Goal: Information Seeking & Learning: Learn about a topic

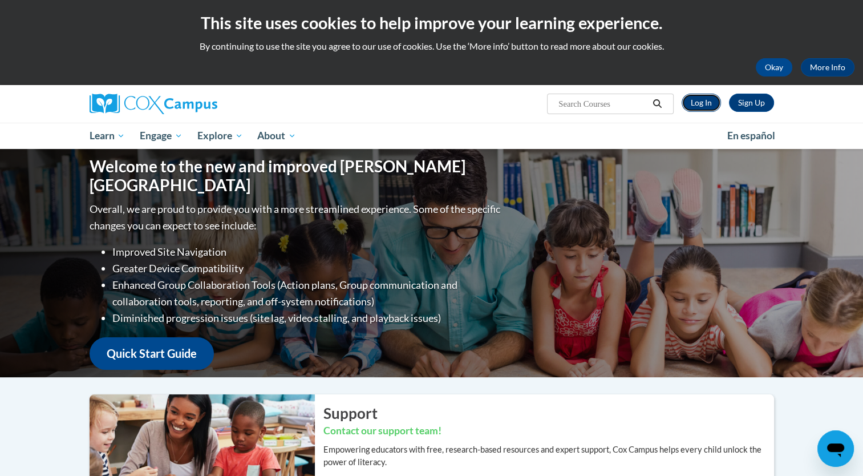
click at [697, 108] on link "Log In" at bounding box center [701, 103] width 39 height 18
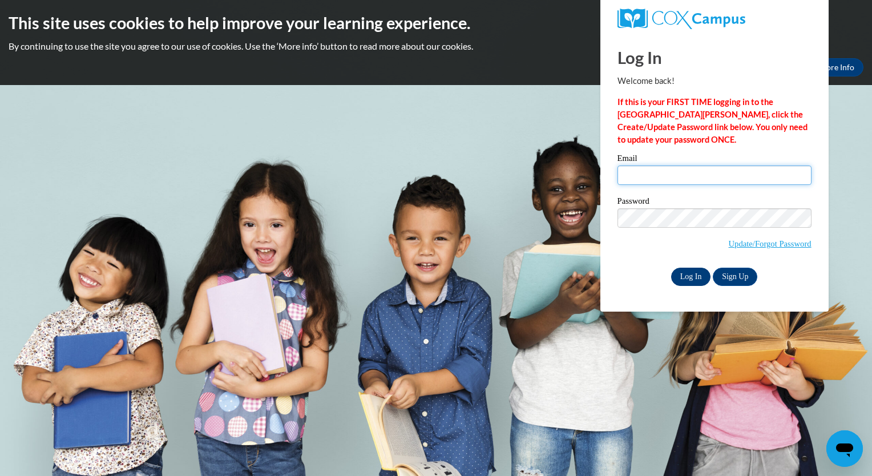
type input "awright@capna.org"
click at [685, 273] on input "Log In" at bounding box center [691, 277] width 40 height 18
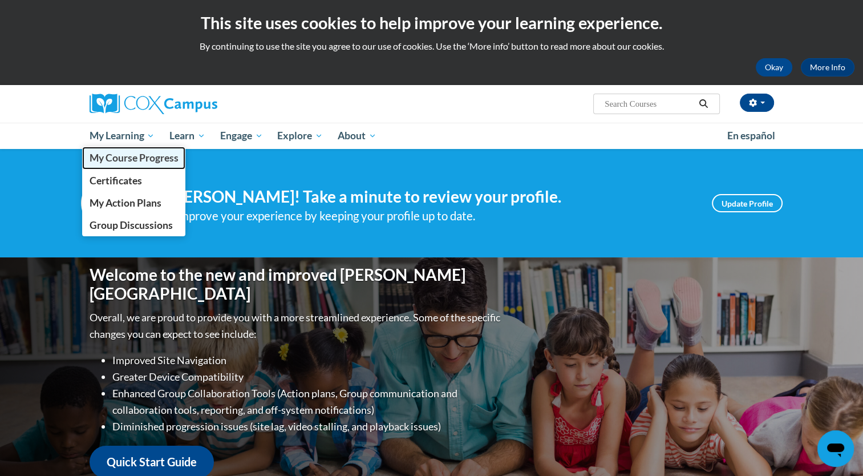
click at [132, 156] on span "My Course Progress" at bounding box center [133, 158] width 89 height 12
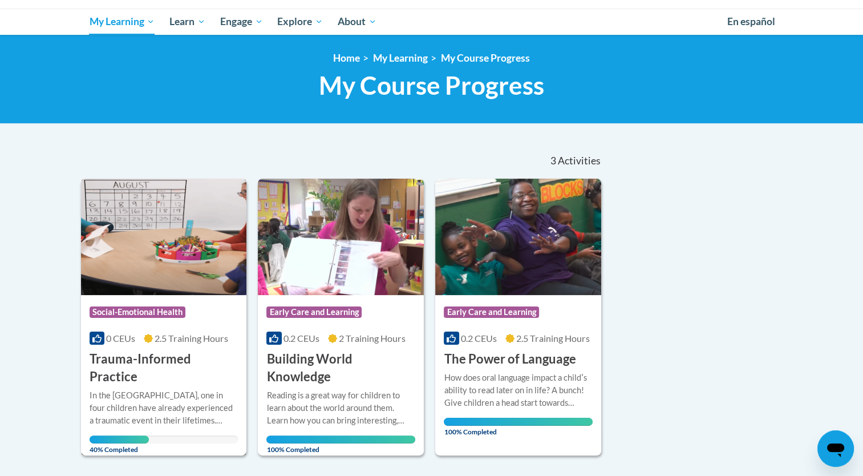
click at [160, 307] on span "Social-Emotional Health" at bounding box center [138, 311] width 96 height 11
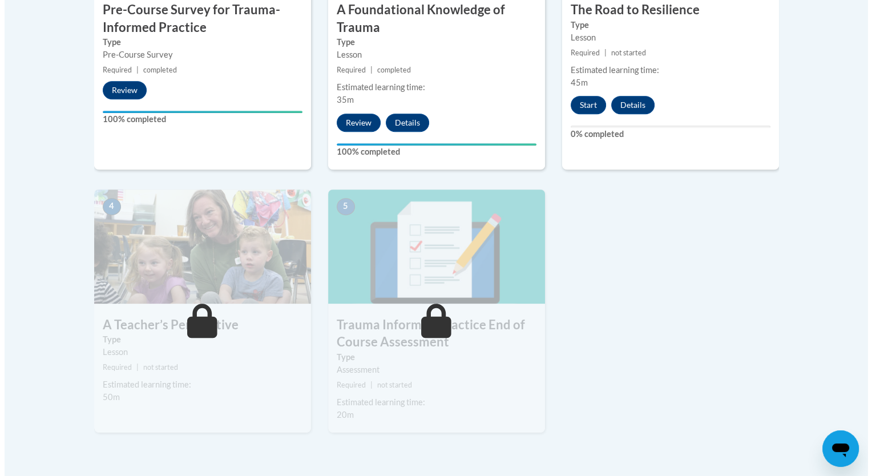
scroll to position [517, 0]
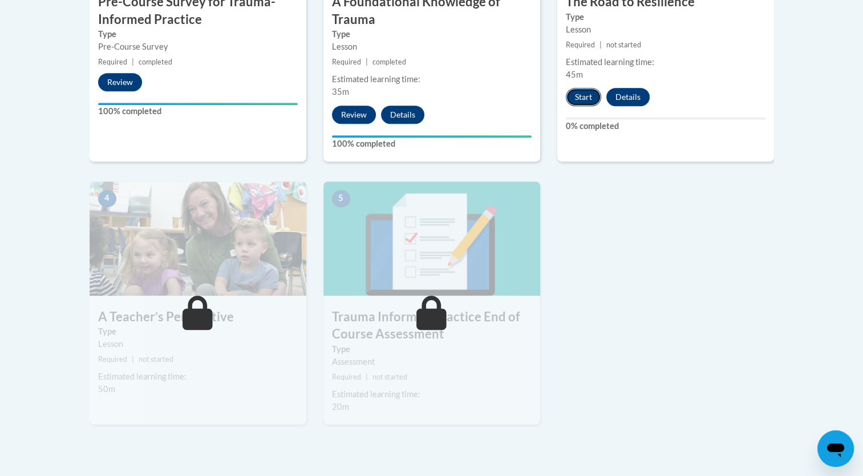
click at [587, 98] on button "Start" at bounding box center [583, 97] width 35 height 18
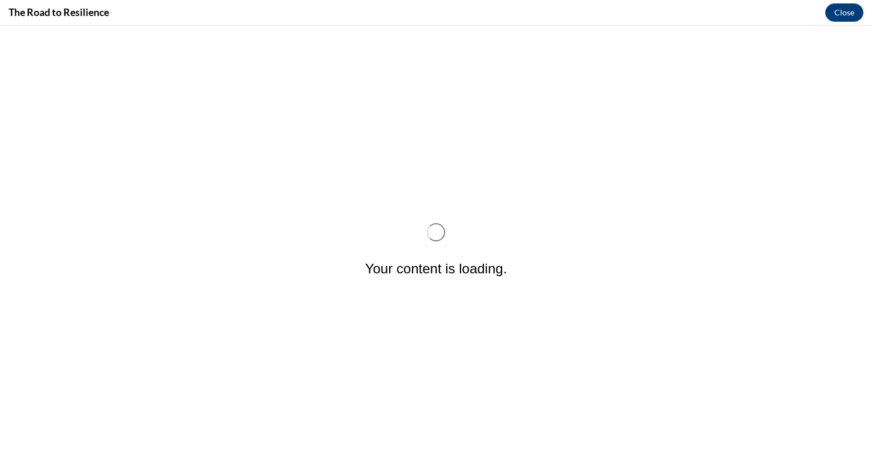
scroll to position [0, 0]
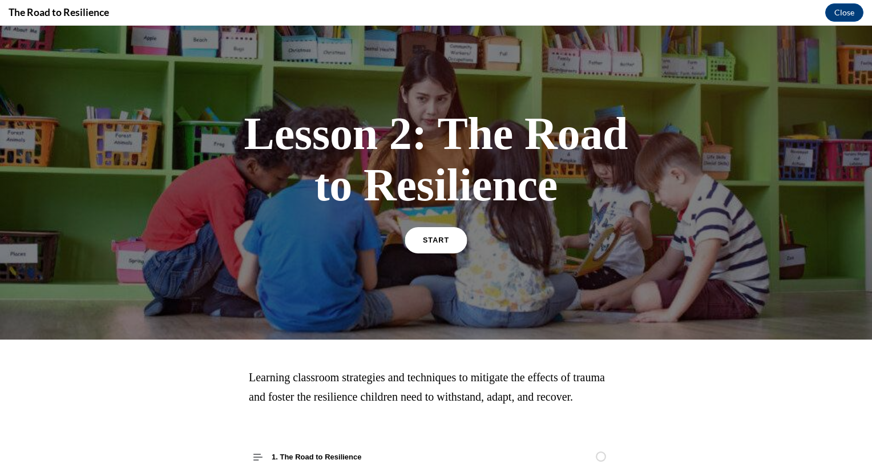
click at [440, 242] on span "START" at bounding box center [436, 240] width 26 height 9
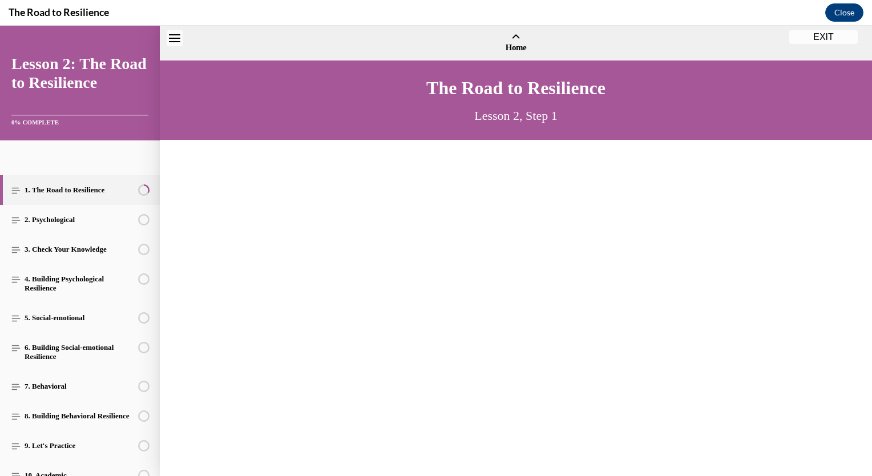
scroll to position [34, 0]
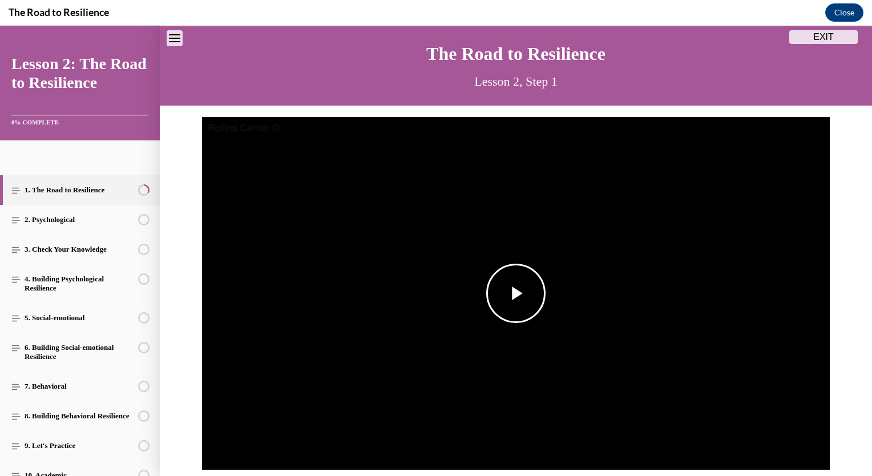
click at [516, 293] on span "Video player" at bounding box center [516, 293] width 0 height 0
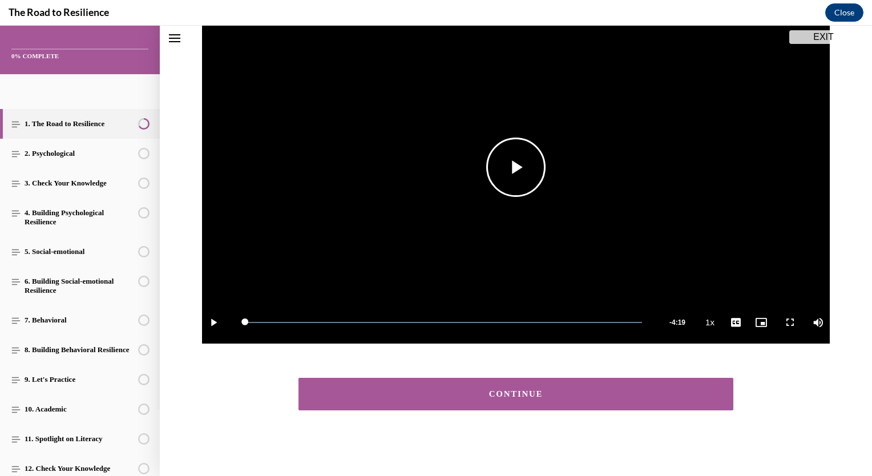
scroll to position [160, 0]
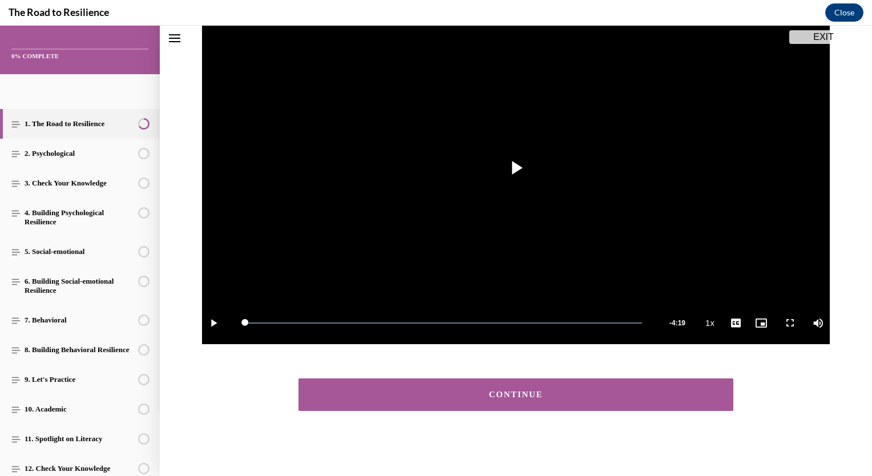
click at [511, 412] on div "CONTINUE" at bounding box center [516, 394] width 712 height 55
click at [514, 405] on button "CONTINUE" at bounding box center [515, 394] width 435 height 33
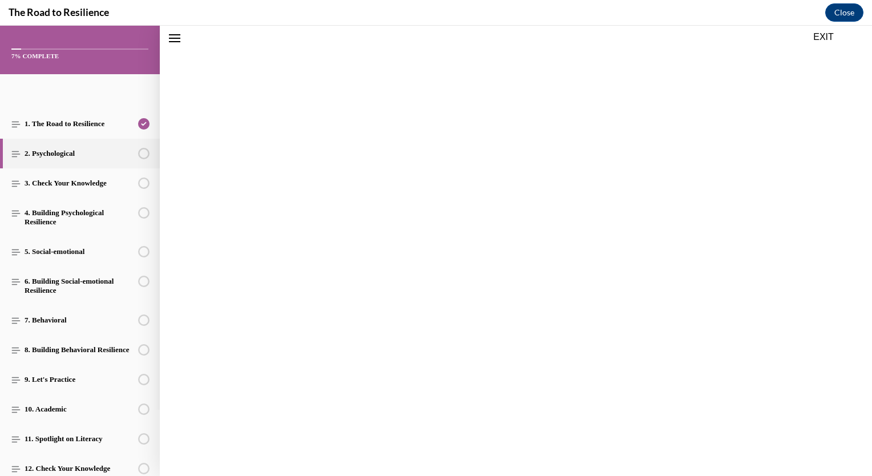
scroll to position [35, 0]
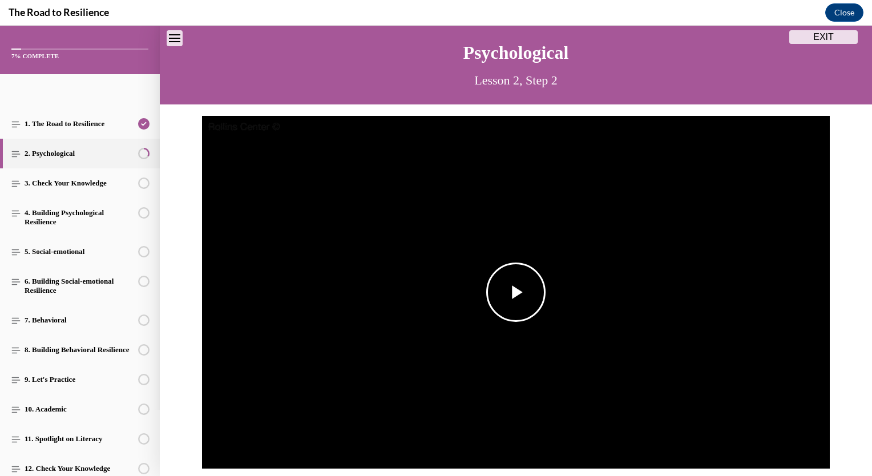
click at [516, 292] on span "Video player" at bounding box center [516, 292] width 0 height 0
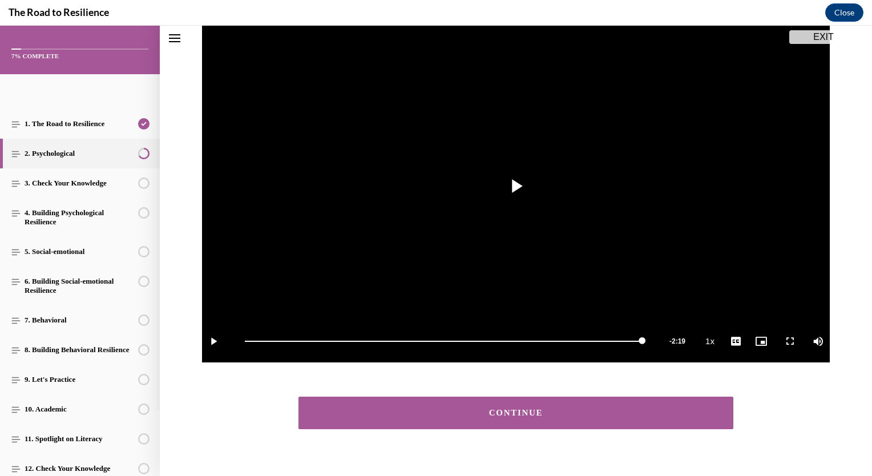
scroll to position [160, 0]
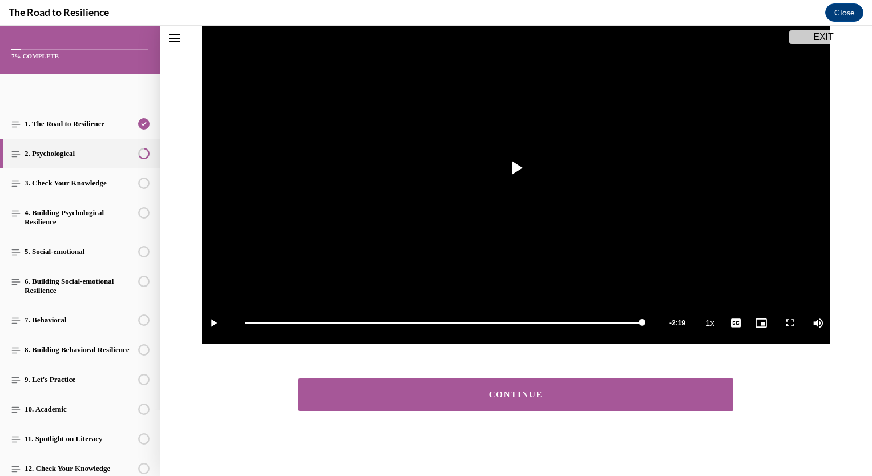
click at [497, 394] on div "CONTINUE" at bounding box center [515, 394] width 399 height 9
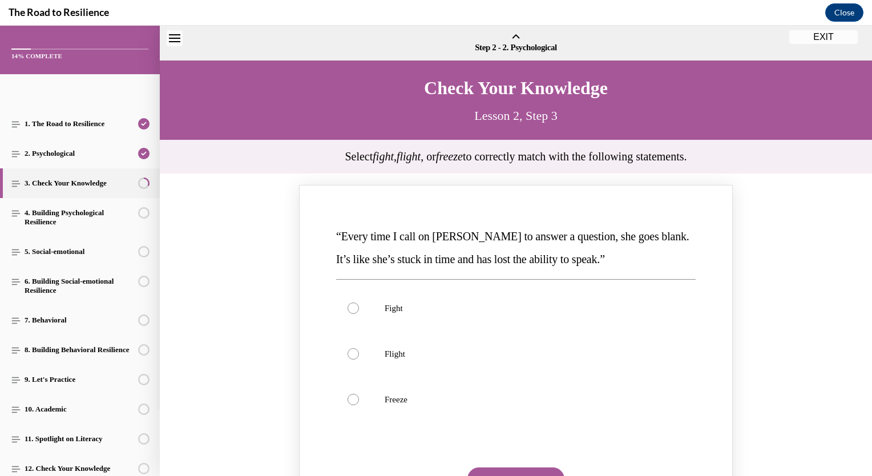
scroll to position [35, 0]
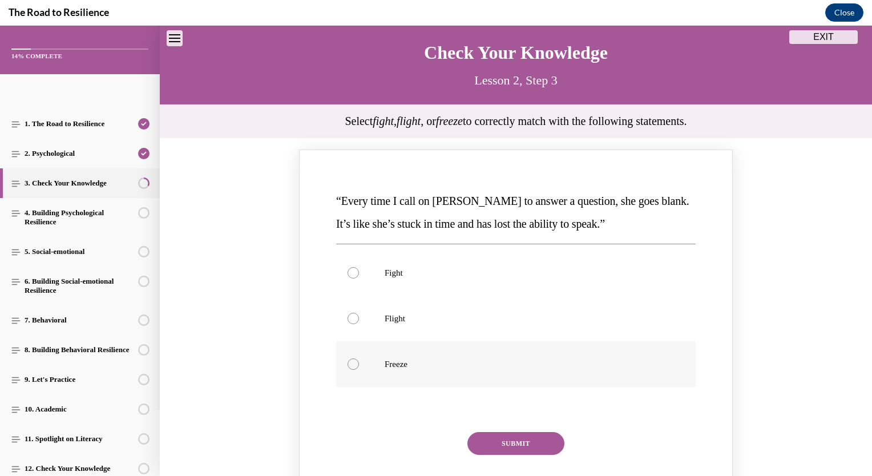
click at [359, 361] on label "Freeze" at bounding box center [515, 364] width 359 height 46
click at [359, 361] on input "Freeze" at bounding box center [353, 363] width 11 height 11
radio input "true"
click at [520, 442] on button "SUBMIT" at bounding box center [515, 443] width 97 height 23
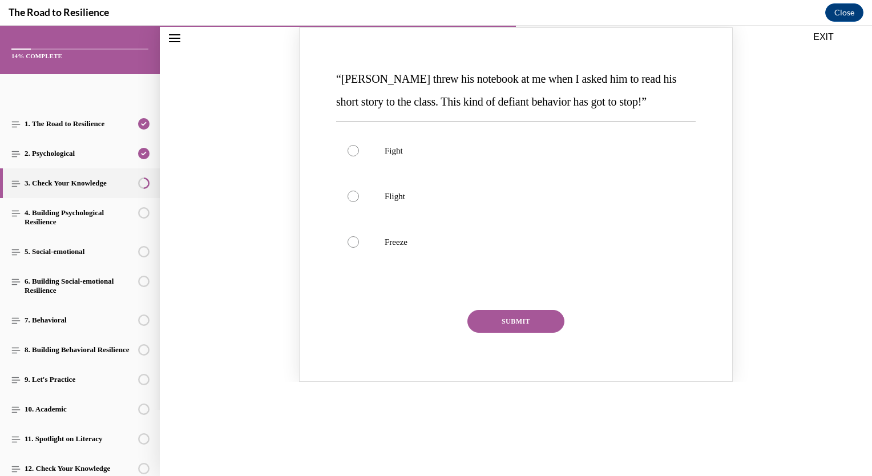
scroll to position [660, 0]
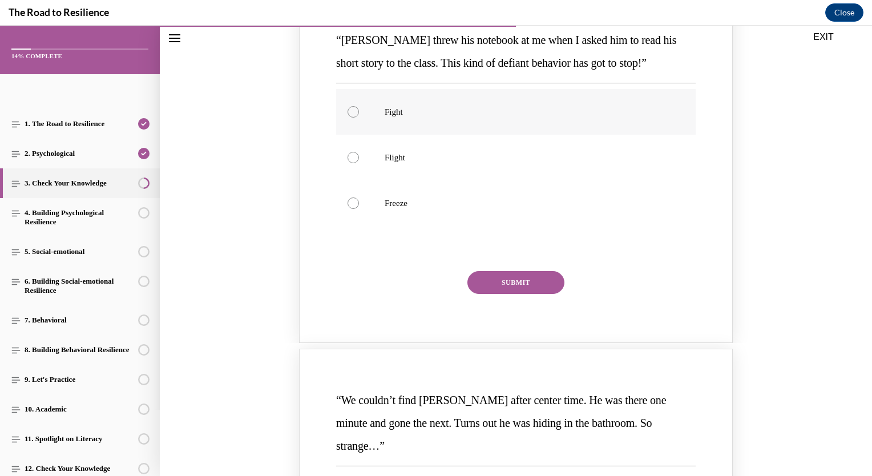
click at [351, 112] on div "Knowledge check: Multiple choice" at bounding box center [353, 111] width 11 height 11
click at [351, 112] on input "Fight" at bounding box center [353, 111] width 11 height 11
radio input "true"
click at [517, 278] on button "SUBMIT" at bounding box center [515, 282] width 97 height 23
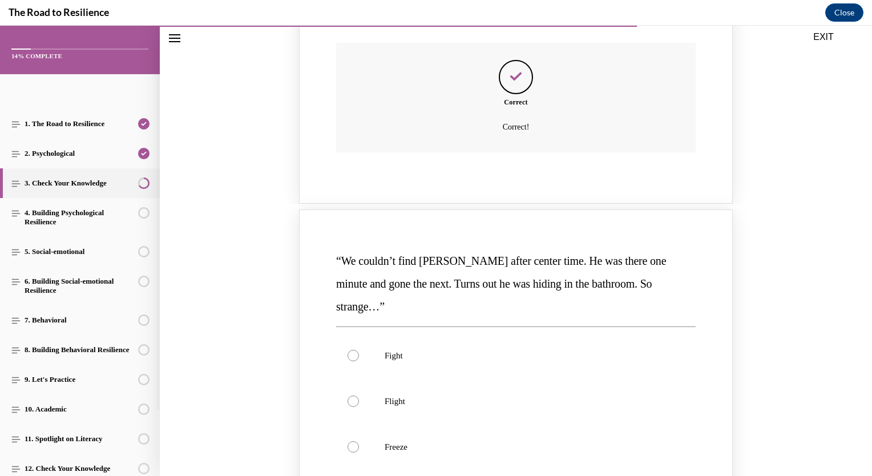
scroll to position [1009, 0]
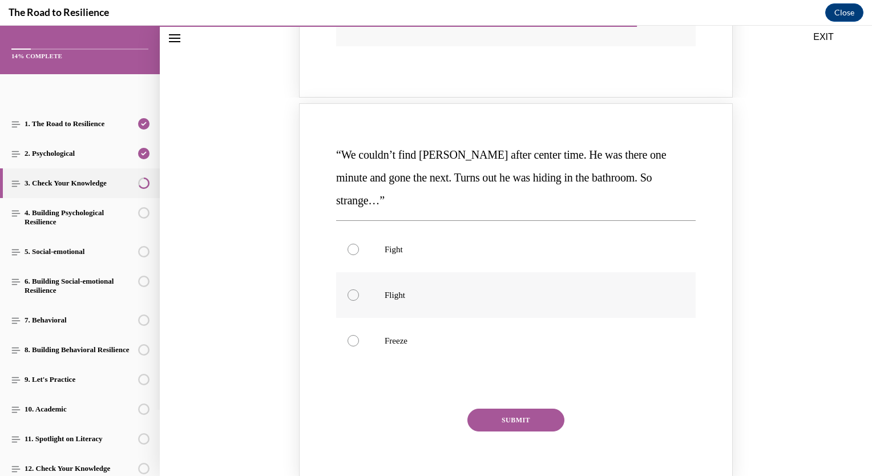
click at [402, 272] on label "Flight" at bounding box center [515, 295] width 359 height 46
click at [359, 289] on input "Flight" at bounding box center [353, 294] width 11 height 11
radio input "true"
click at [520, 409] on button "SUBMIT" at bounding box center [515, 420] width 97 height 23
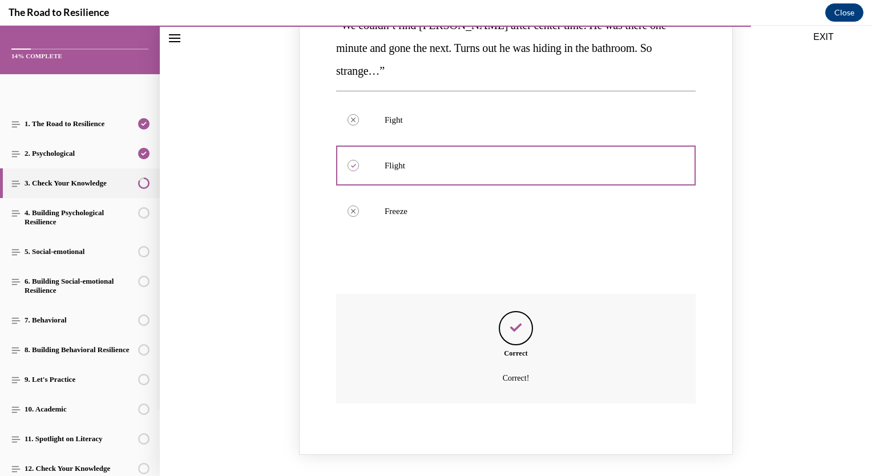
scroll to position [1214, 0]
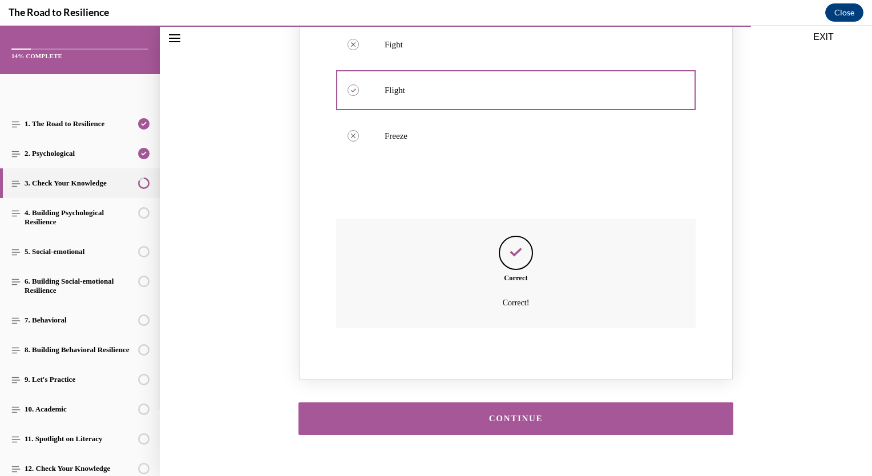
click at [532, 414] on div "CONTINUE" at bounding box center [515, 418] width 399 height 9
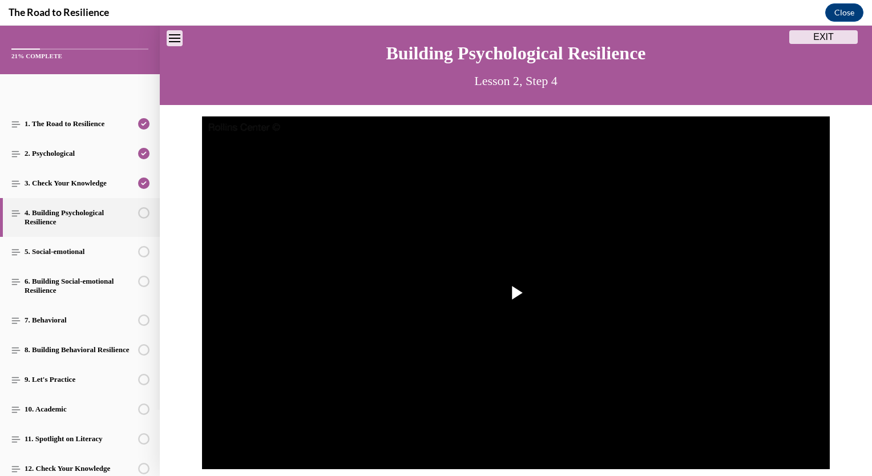
scroll to position [35, 0]
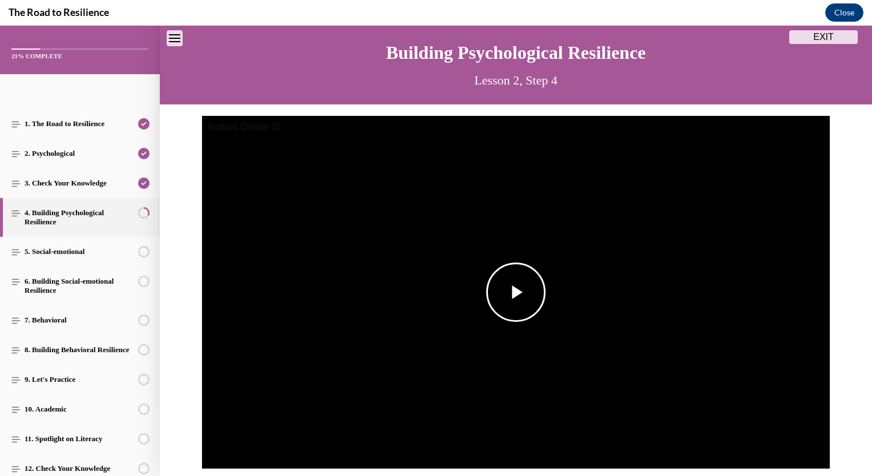
click at [516, 292] on span "Video player" at bounding box center [516, 292] width 0 height 0
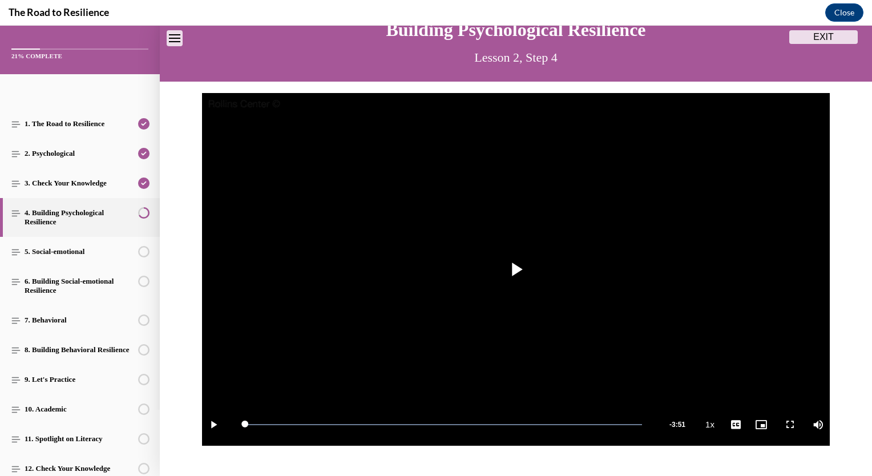
scroll to position [160, 0]
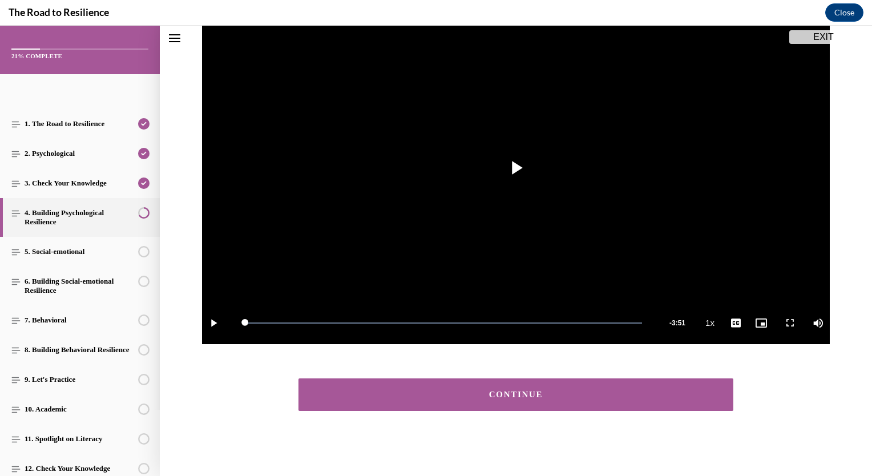
click at [502, 387] on button "CONTINUE" at bounding box center [515, 394] width 435 height 33
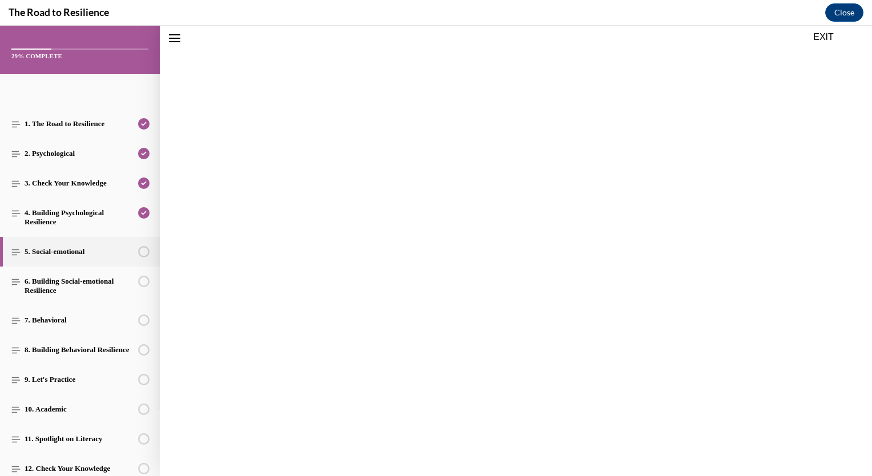
scroll to position [35, 0]
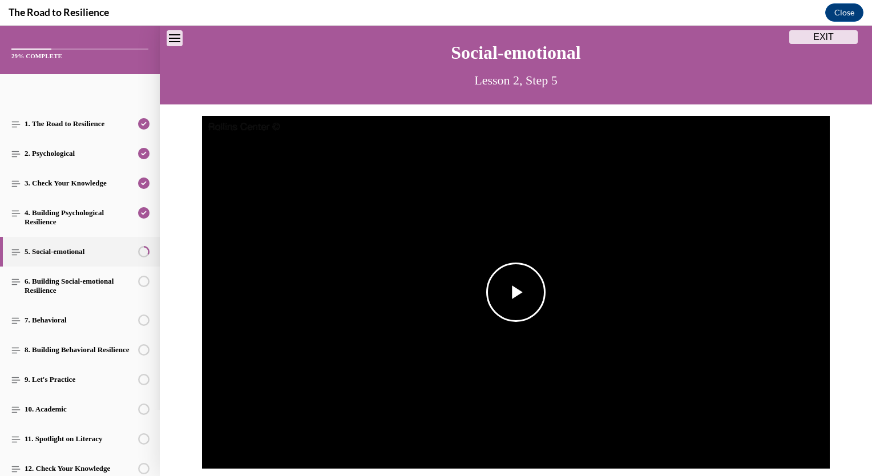
click at [516, 292] on span "Video player" at bounding box center [516, 292] width 0 height 0
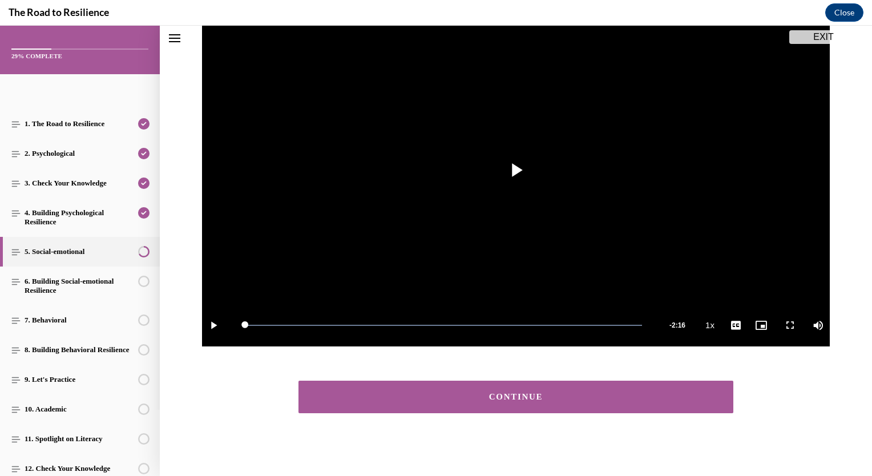
scroll to position [160, 0]
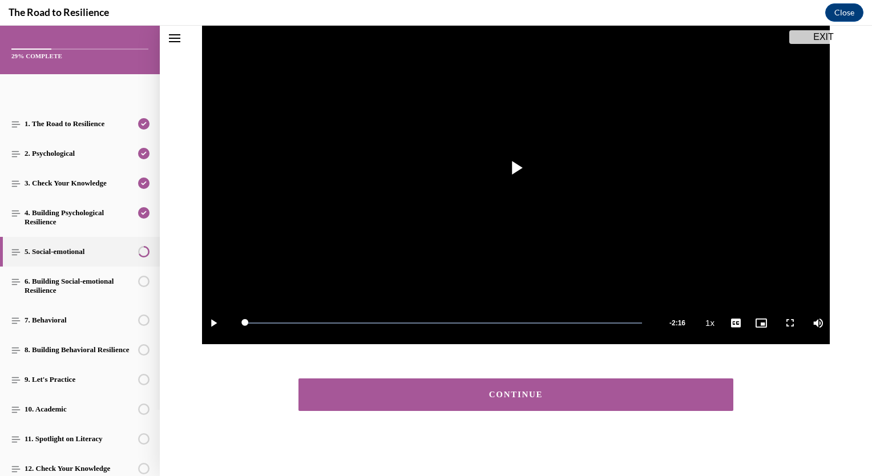
click at [479, 401] on button "CONTINUE" at bounding box center [515, 394] width 435 height 33
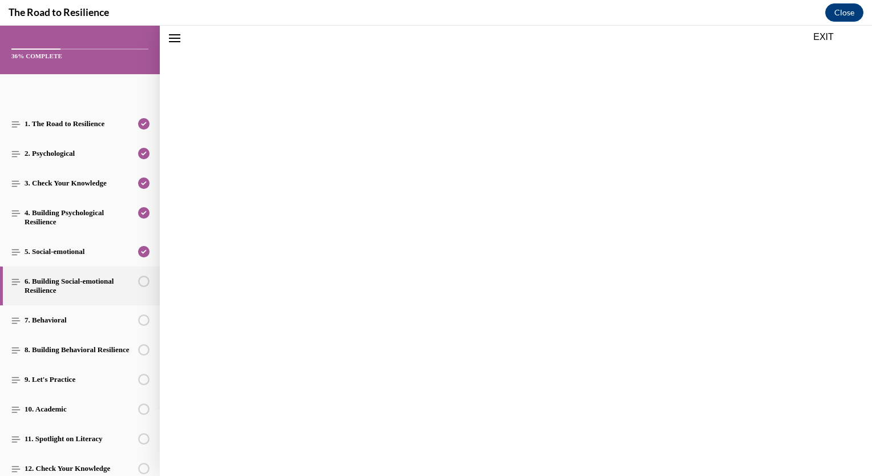
scroll to position [35, 0]
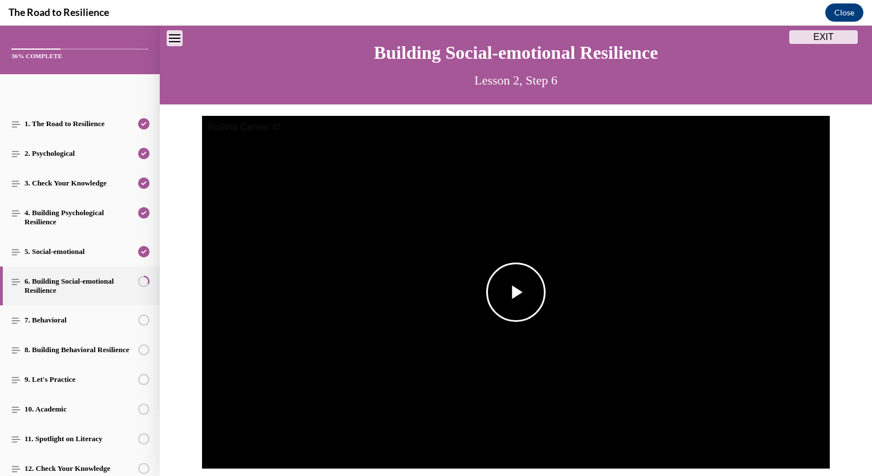
click at [516, 292] on span "Video player" at bounding box center [516, 292] width 0 height 0
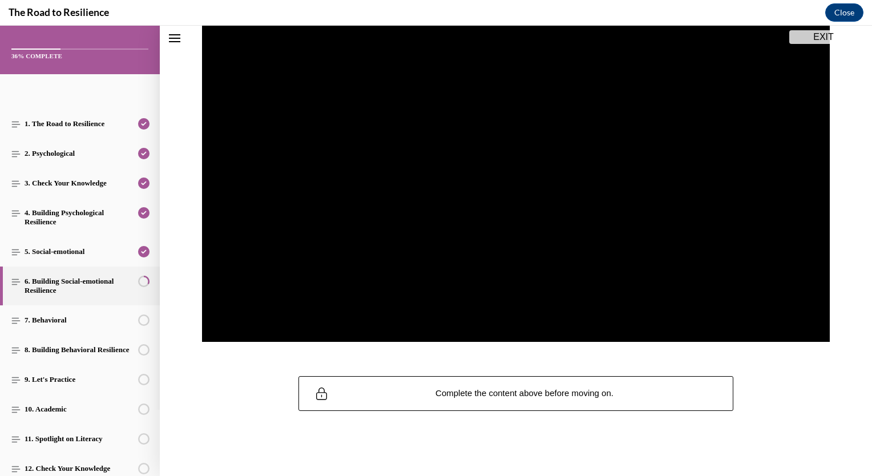
scroll to position [160, 0]
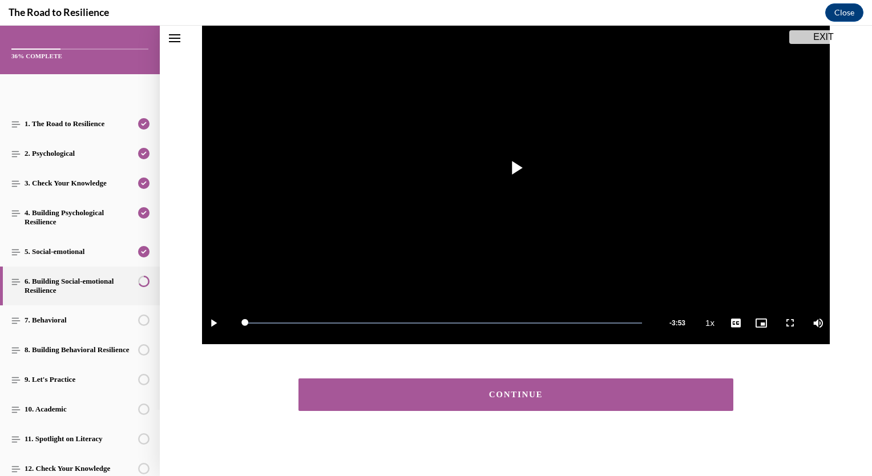
click at [563, 388] on button "CONTINUE" at bounding box center [515, 394] width 435 height 33
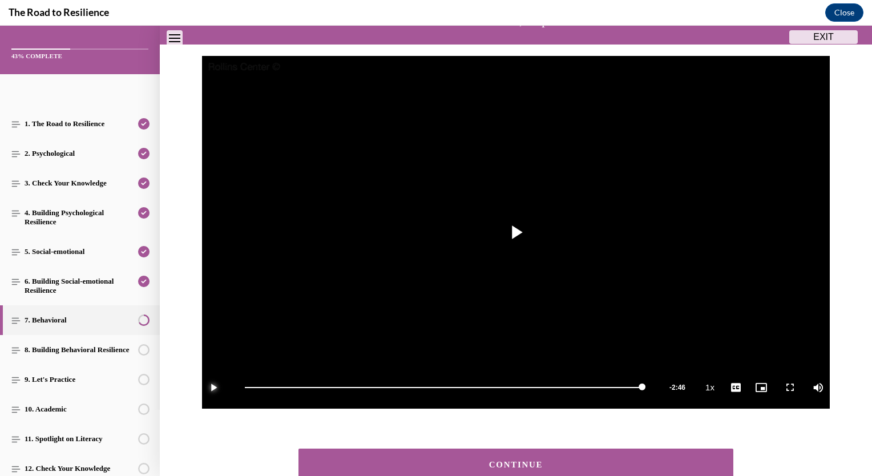
scroll to position [171, 0]
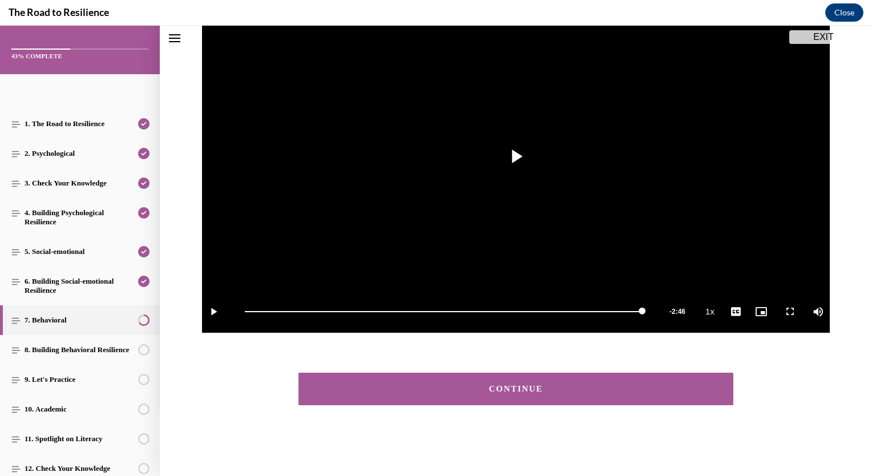
click at [548, 395] on button "CONTINUE" at bounding box center [515, 389] width 435 height 33
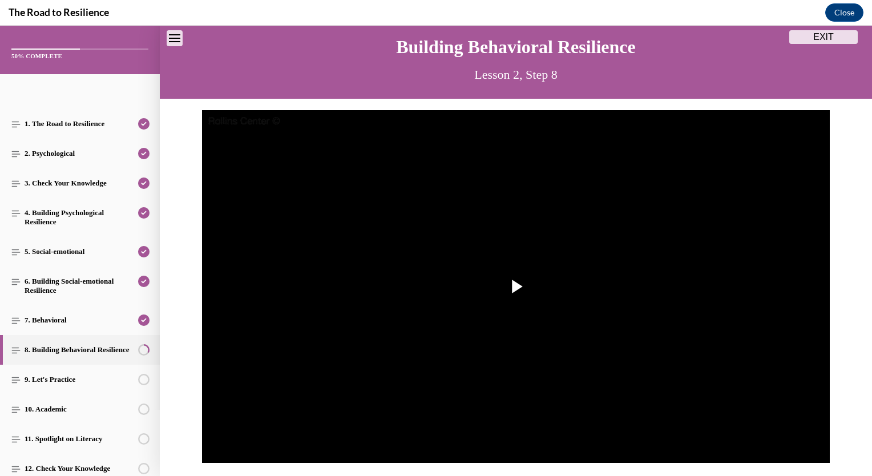
scroll to position [42, 0]
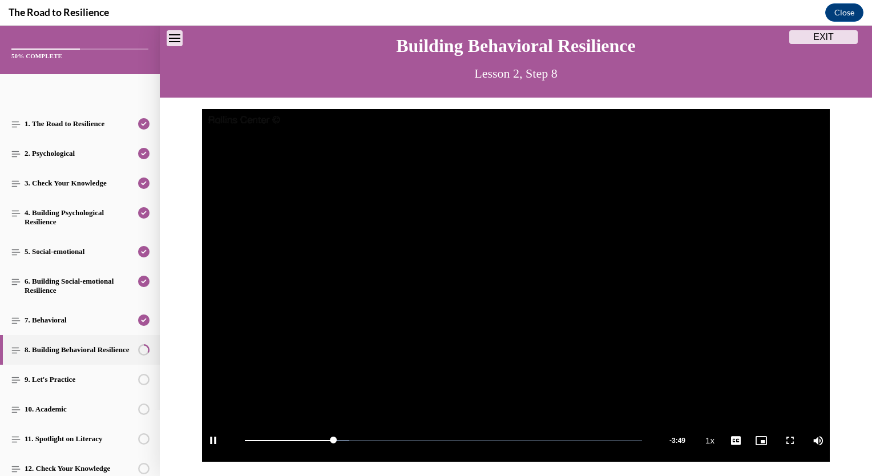
click at [526, 261] on video "Video player" at bounding box center [516, 285] width 628 height 353
click at [516, 285] on span "Video player" at bounding box center [516, 285] width 0 height 0
click at [411, 345] on video "Video player" at bounding box center [516, 285] width 628 height 353
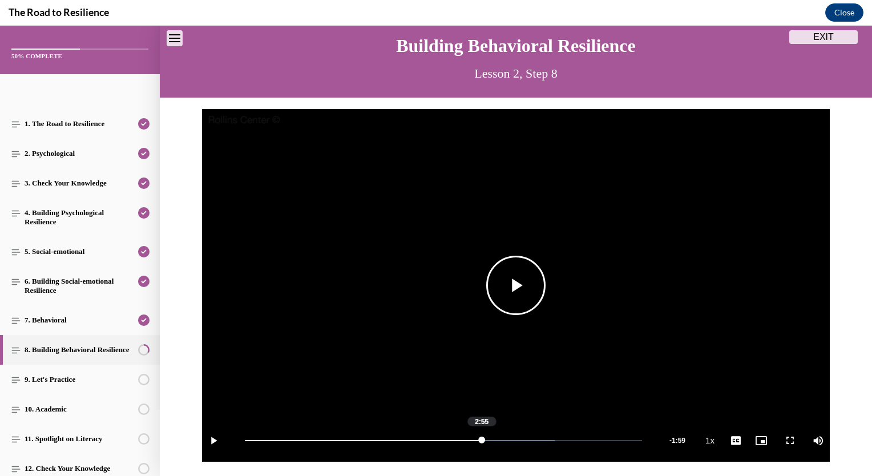
click at [477, 441] on div "Loaded : 78.05% 2:55 2:55" at bounding box center [443, 440] width 397 height 1
click at [516, 285] on span "Video player" at bounding box center [516, 285] width 0 height 0
click at [475, 437] on div "Loaded : 78.05% 2:53 2:53" at bounding box center [443, 440] width 409 height 43
click at [466, 437] on div "Loaded : 78.05% 2:47 2:47" at bounding box center [443, 440] width 409 height 43
click at [623, 396] on video "Video player" at bounding box center [516, 285] width 628 height 353
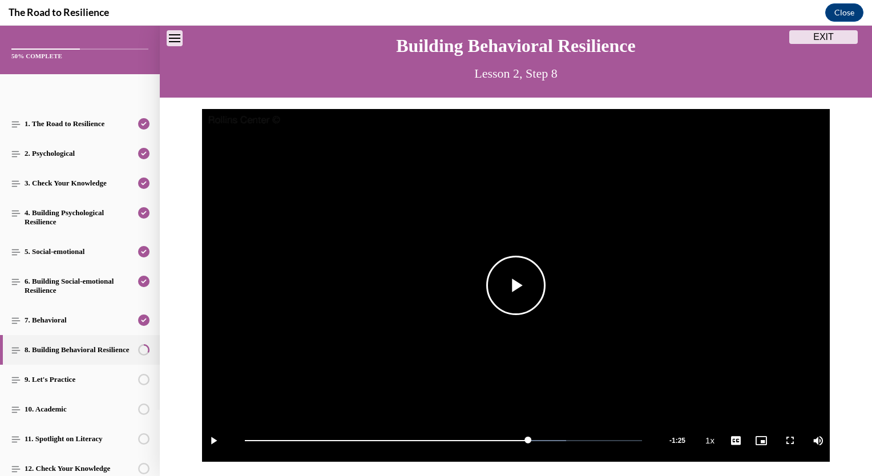
click at [623, 396] on video "Video player" at bounding box center [516, 285] width 628 height 353
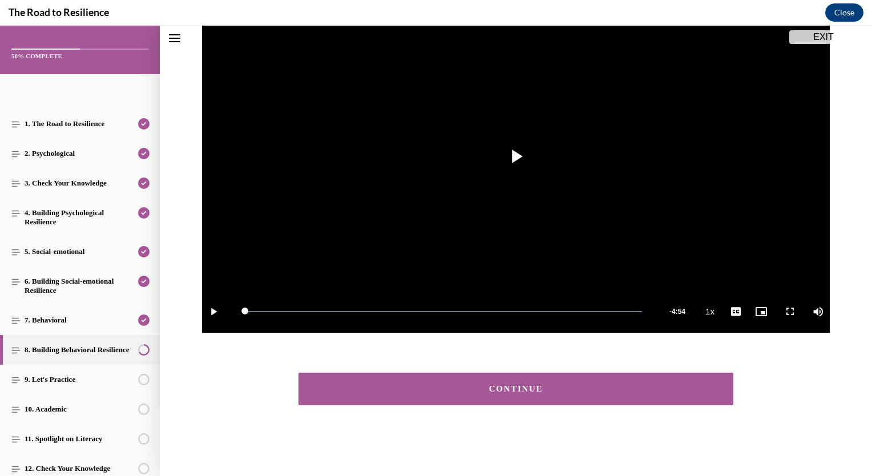
click at [519, 387] on div "CONTINUE" at bounding box center [515, 389] width 399 height 9
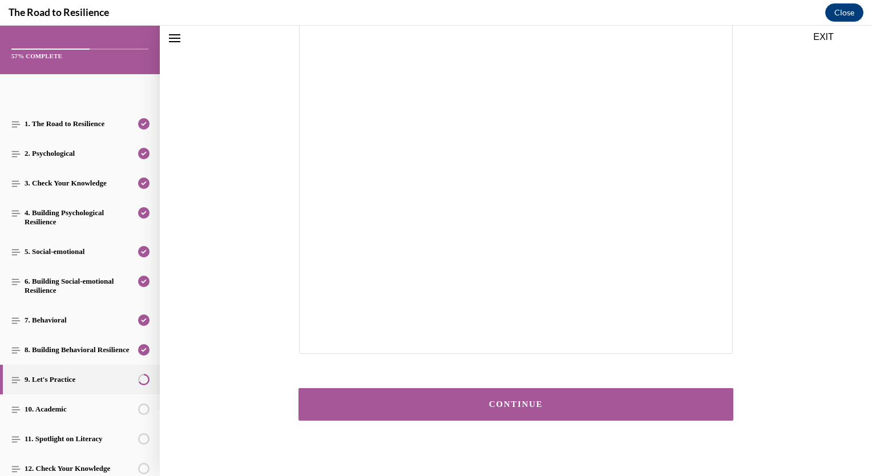
scroll to position [169, 0]
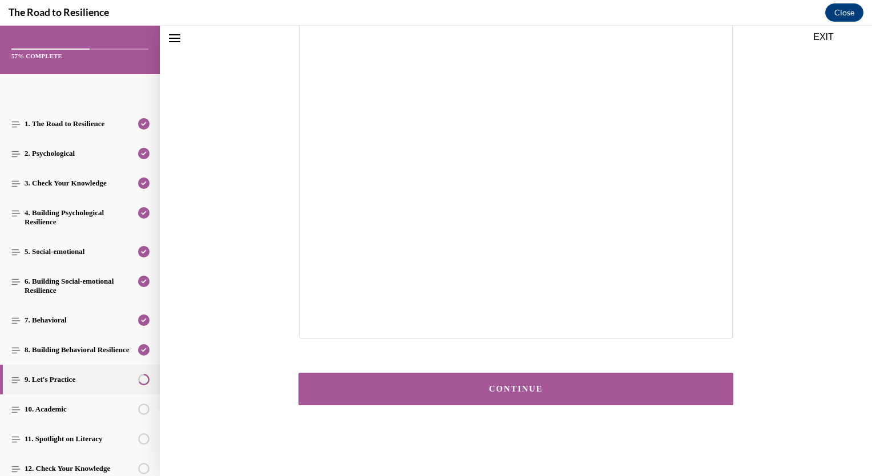
click at [539, 394] on button "CONTINUE" at bounding box center [515, 389] width 435 height 33
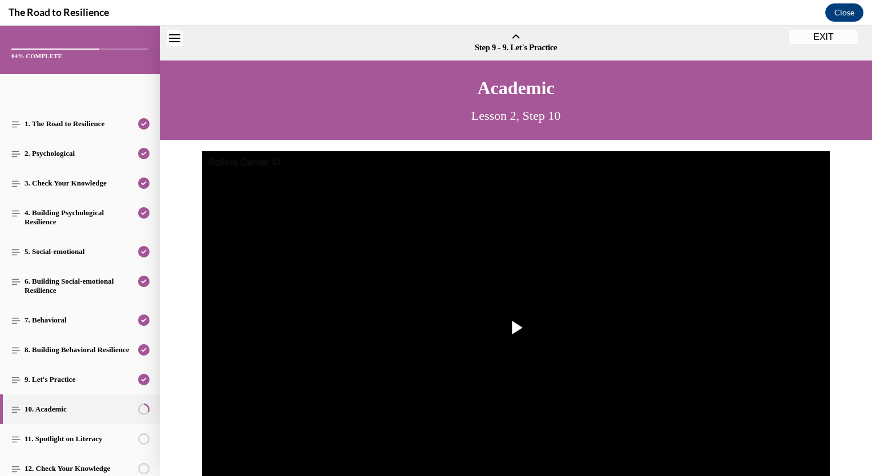
scroll to position [35, 0]
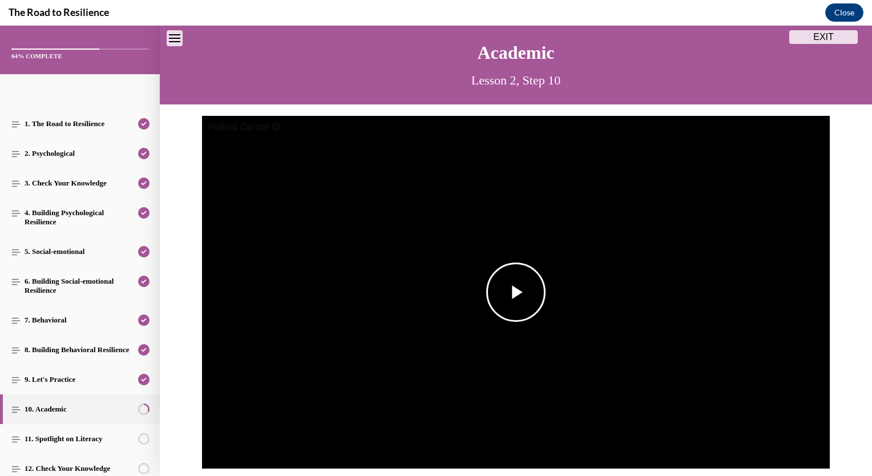
click at [516, 292] on span "Video player" at bounding box center [516, 292] width 0 height 0
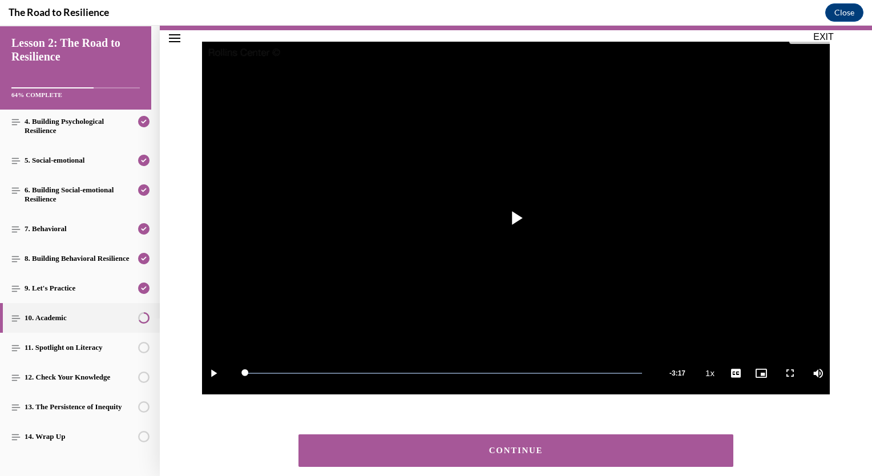
scroll to position [171, 0]
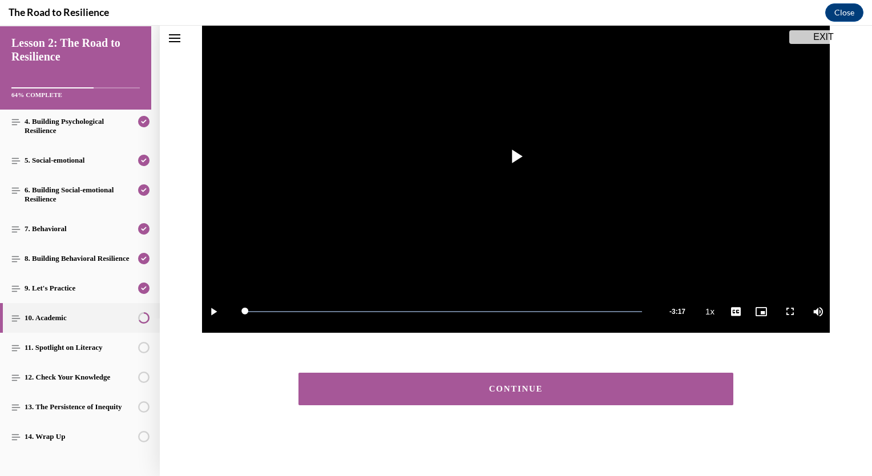
click at [551, 382] on button "CONTINUE" at bounding box center [515, 389] width 435 height 33
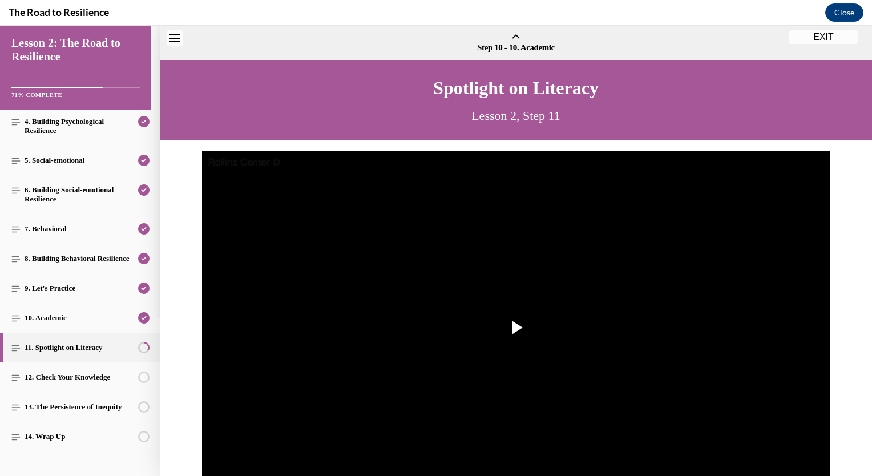
scroll to position [35, 0]
